Goal: Task Accomplishment & Management: Use online tool/utility

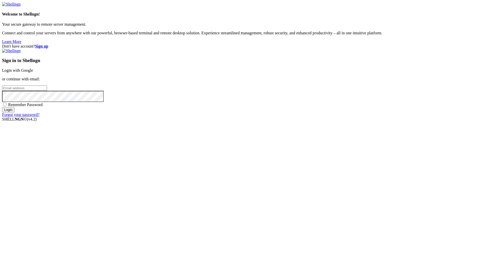
type input "[PERSON_NAME][EMAIL_ADDRESS][DOMAIN_NAME]"
click at [14, 112] on input "Login" at bounding box center [8, 109] width 12 height 5
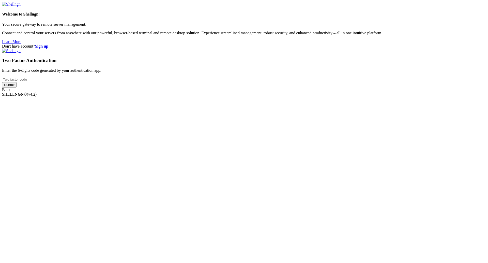
click at [47, 82] on input "number" at bounding box center [24, 79] width 45 height 5
type input "413161"
click at [17, 87] on input "Submit" at bounding box center [9, 84] width 14 height 5
